Goal: Information Seeking & Learning: Find specific fact

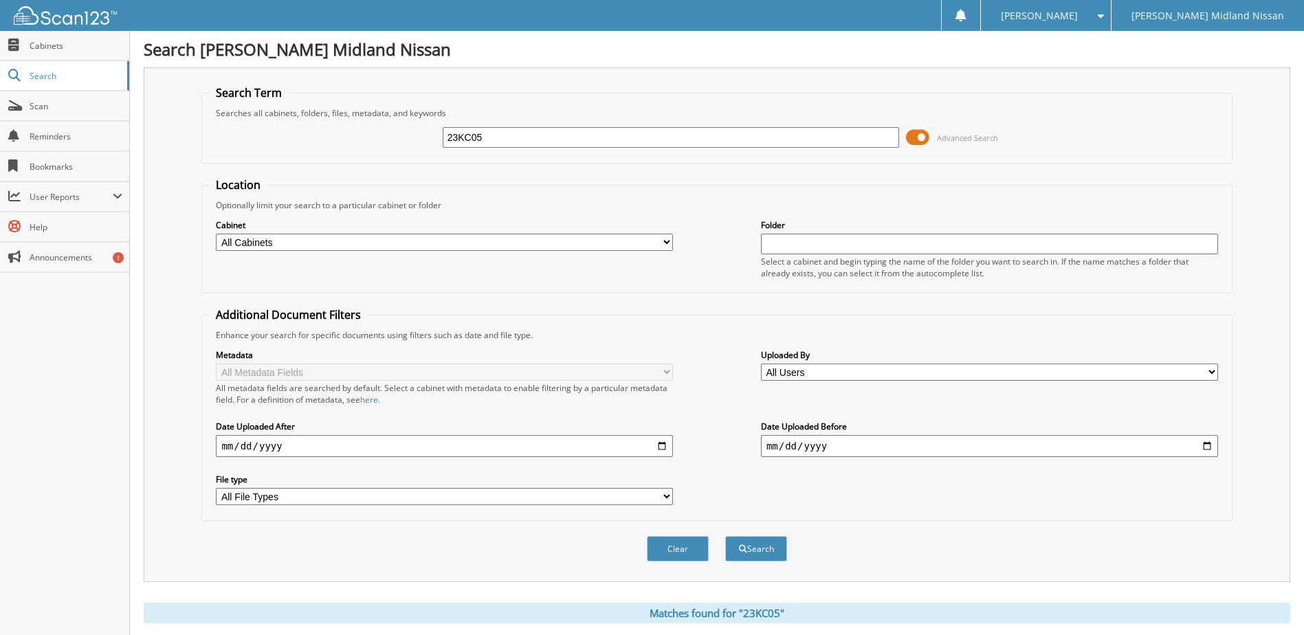
drag, startPoint x: 503, startPoint y: 133, endPoint x: 321, endPoint y: 166, distance: 185.3
click at [321, 166] on form "Search Term Searches all cabinets, folders, files, metadata, and keywords 23KC0…" at bounding box center [716, 331] width 1030 height 492
type input "24rg17"
click at [725, 536] on button "Search" at bounding box center [756, 548] width 62 height 25
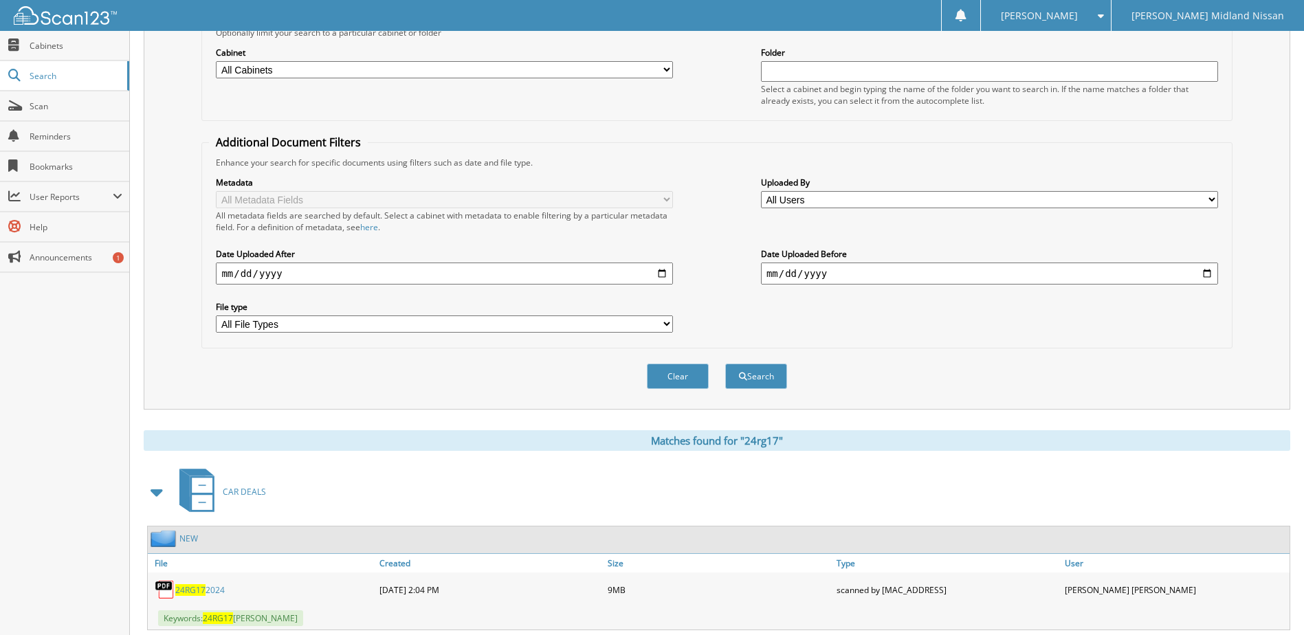
scroll to position [210, 0]
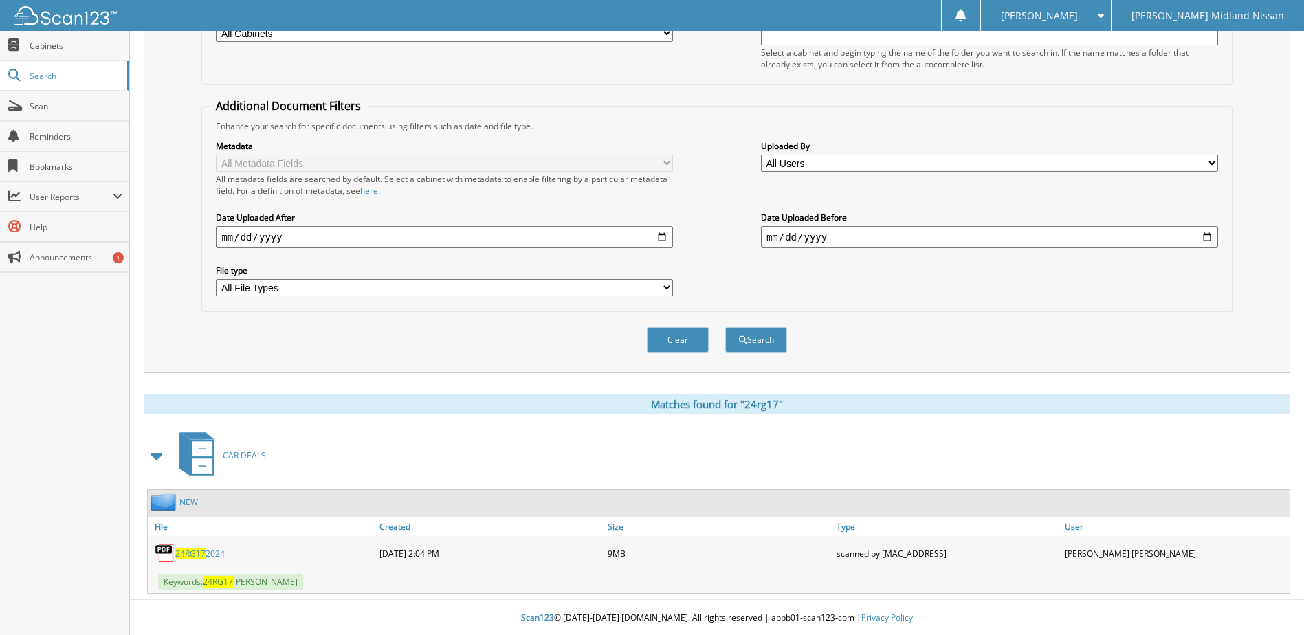
click at [206, 560] on div "24RG17 2024" at bounding box center [262, 553] width 228 height 27
click at [189, 556] on span "24RG17" at bounding box center [190, 554] width 30 height 12
